Goal: Submit feedback/report problem

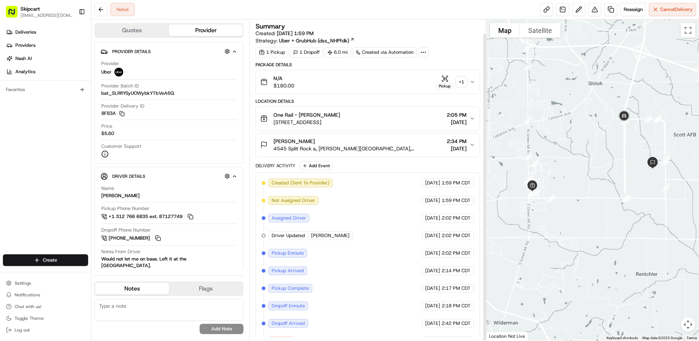
scroll to position [15, 0]
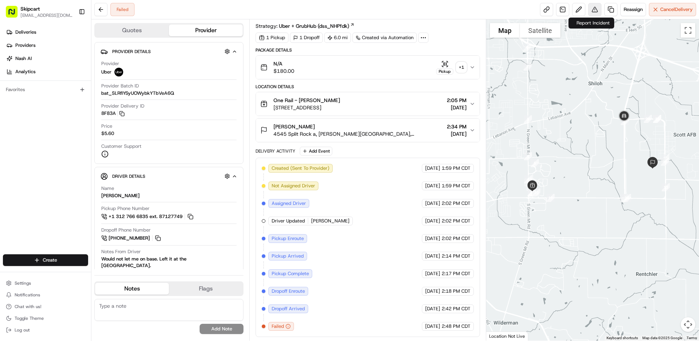
click at [593, 10] on button at bounding box center [594, 9] width 13 height 13
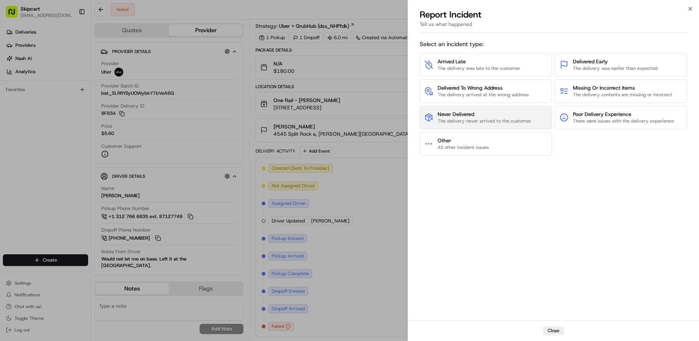
click at [448, 119] on span "The delivery never arrived to the customer" at bounding box center [485, 121] width 94 height 7
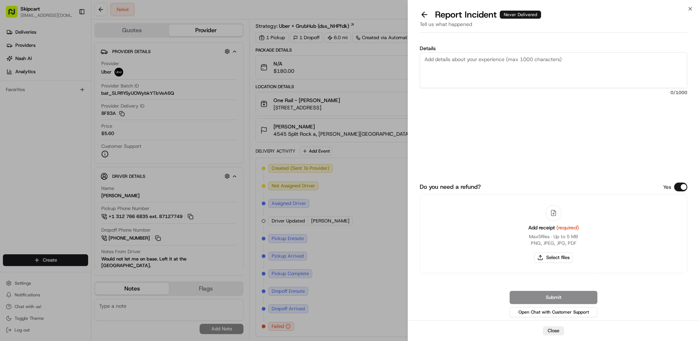
click at [480, 71] on textarea "Details" at bounding box center [554, 70] width 268 height 36
type textarea "Customer reported non-delivery, store reported no return, driver cancelled off …"
click at [552, 259] on button "Select files" at bounding box center [553, 257] width 39 height 10
type input "C:\fakepath\nc 543.png"
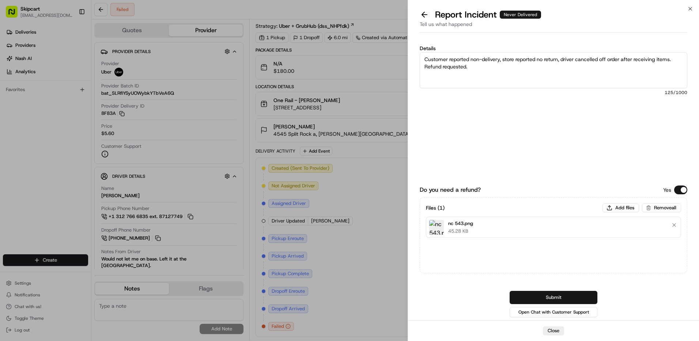
click at [541, 295] on button "Submit" at bounding box center [554, 297] width 88 height 13
